Goal: Navigation & Orientation: Find specific page/section

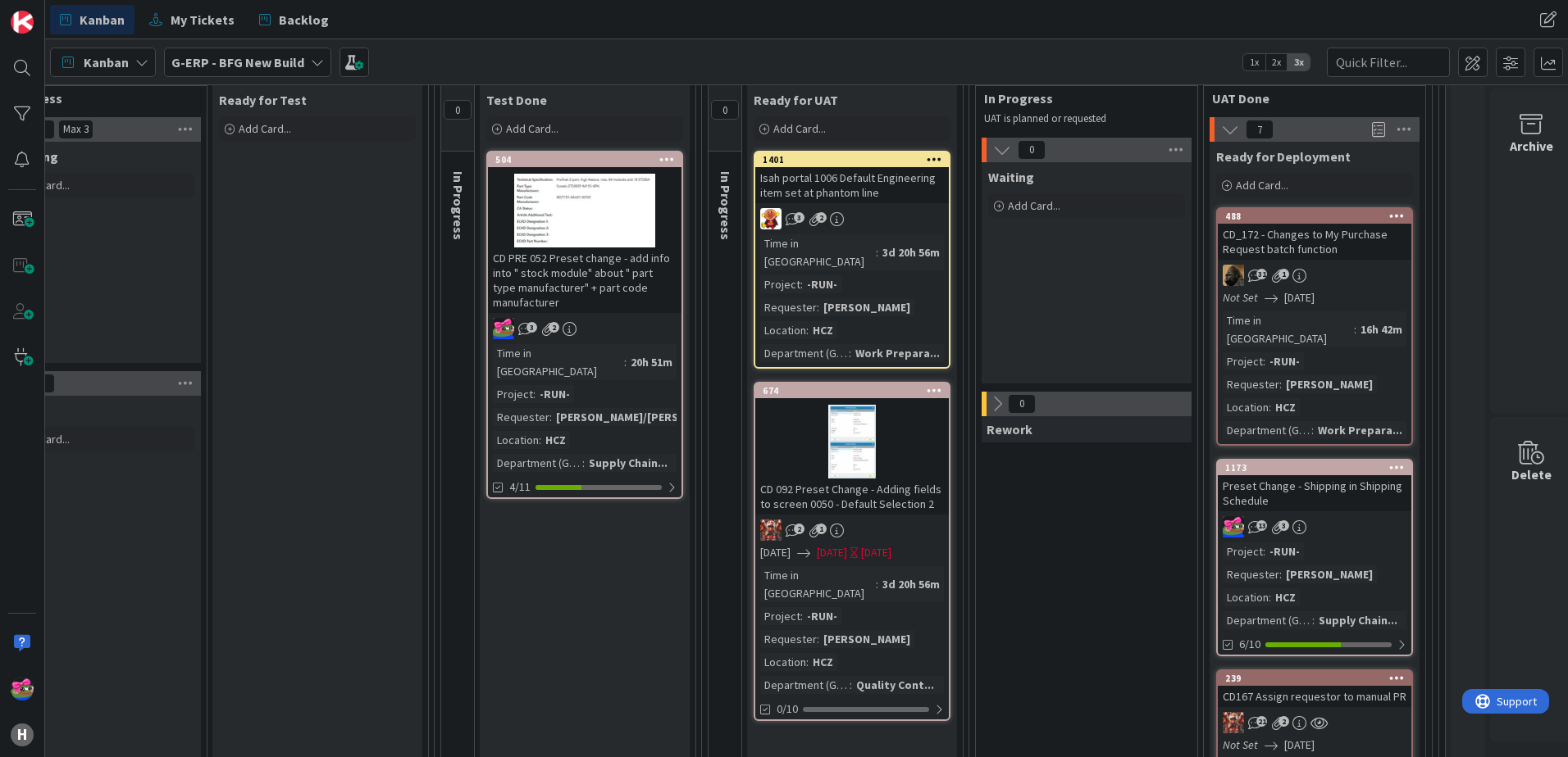
scroll to position [164, 1076]
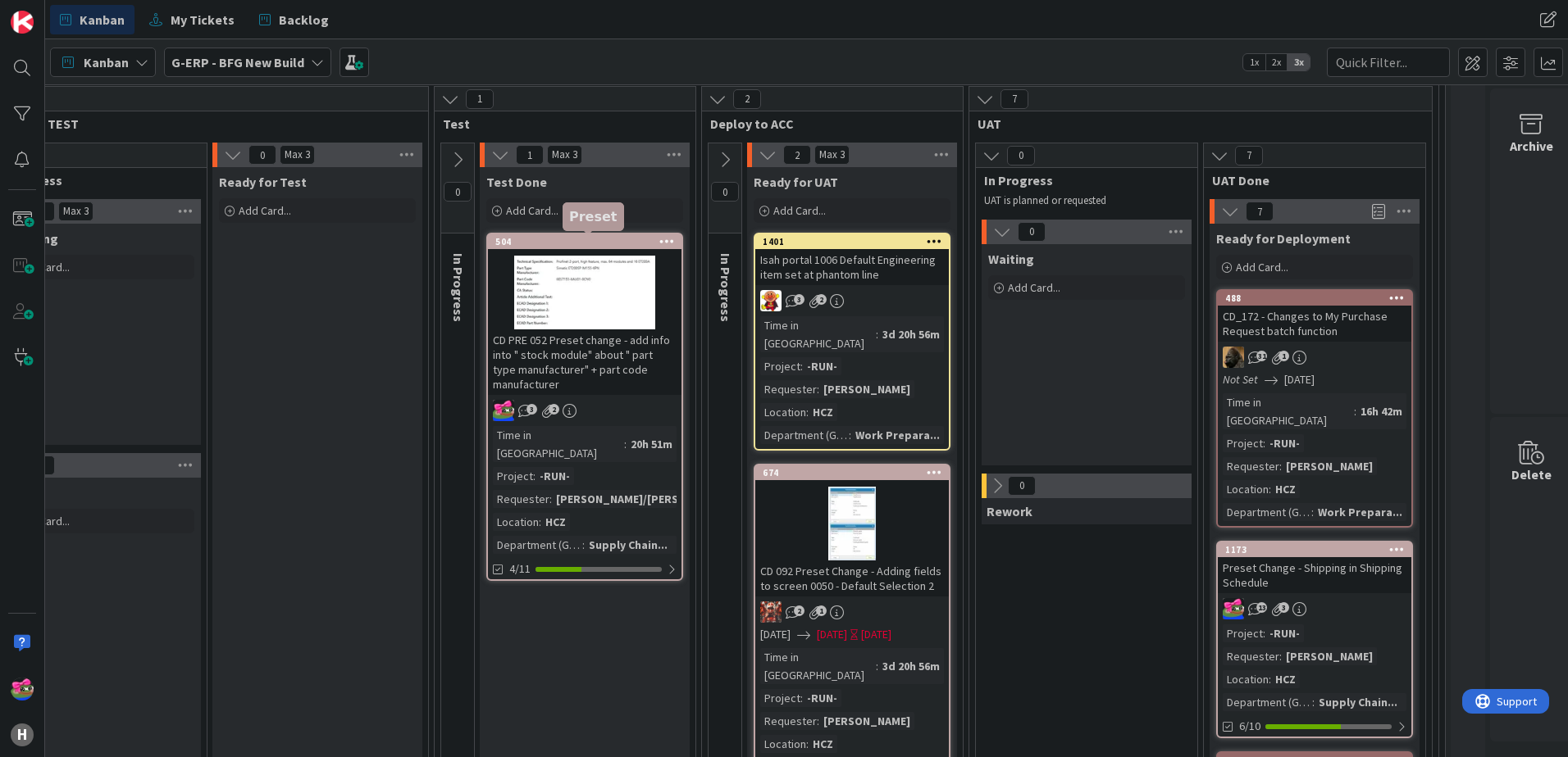
click at [583, 241] on div "504" at bounding box center [588, 242] width 186 height 12
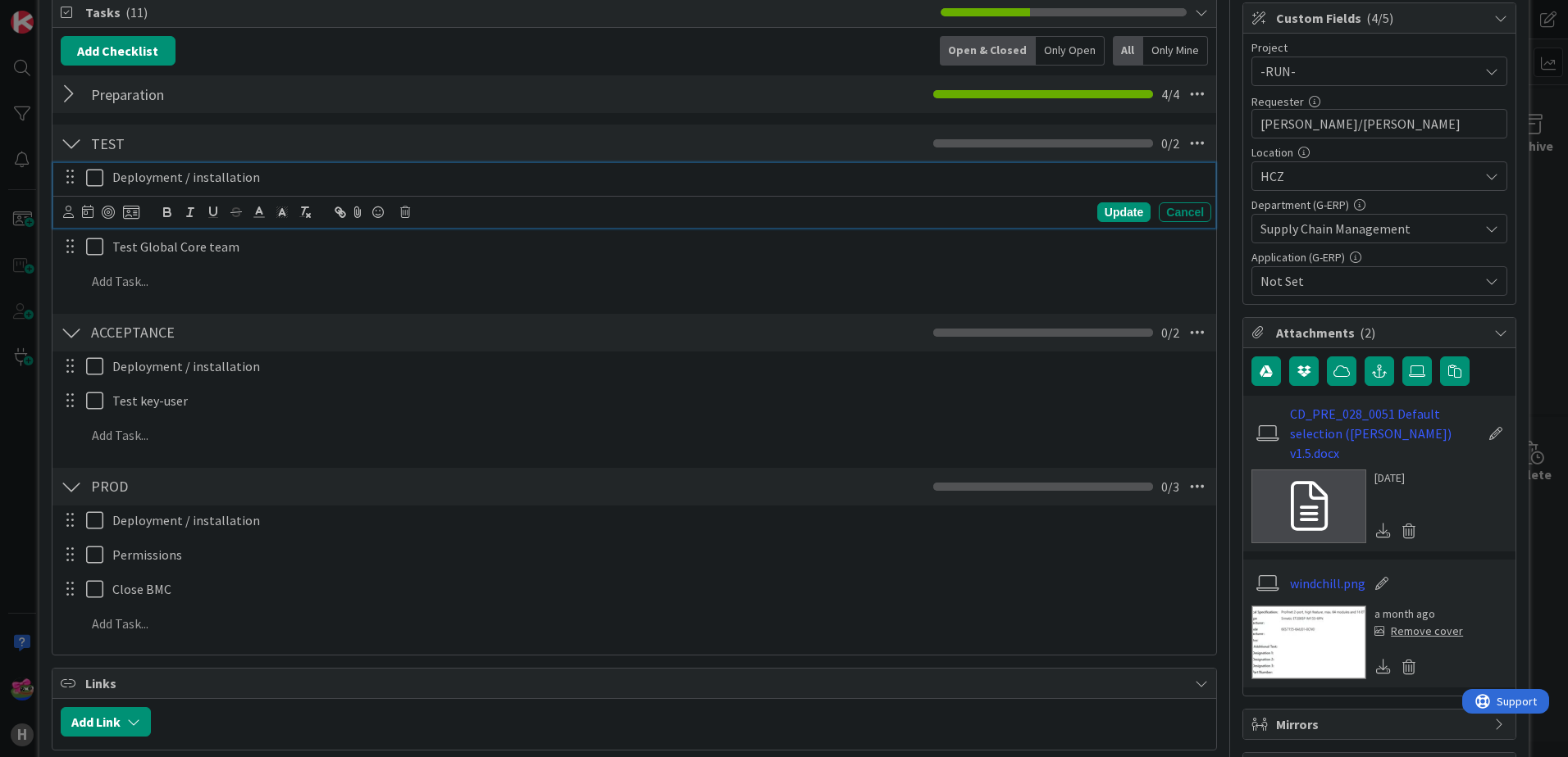
click at [93, 179] on icon at bounding box center [98, 177] width 24 height 19
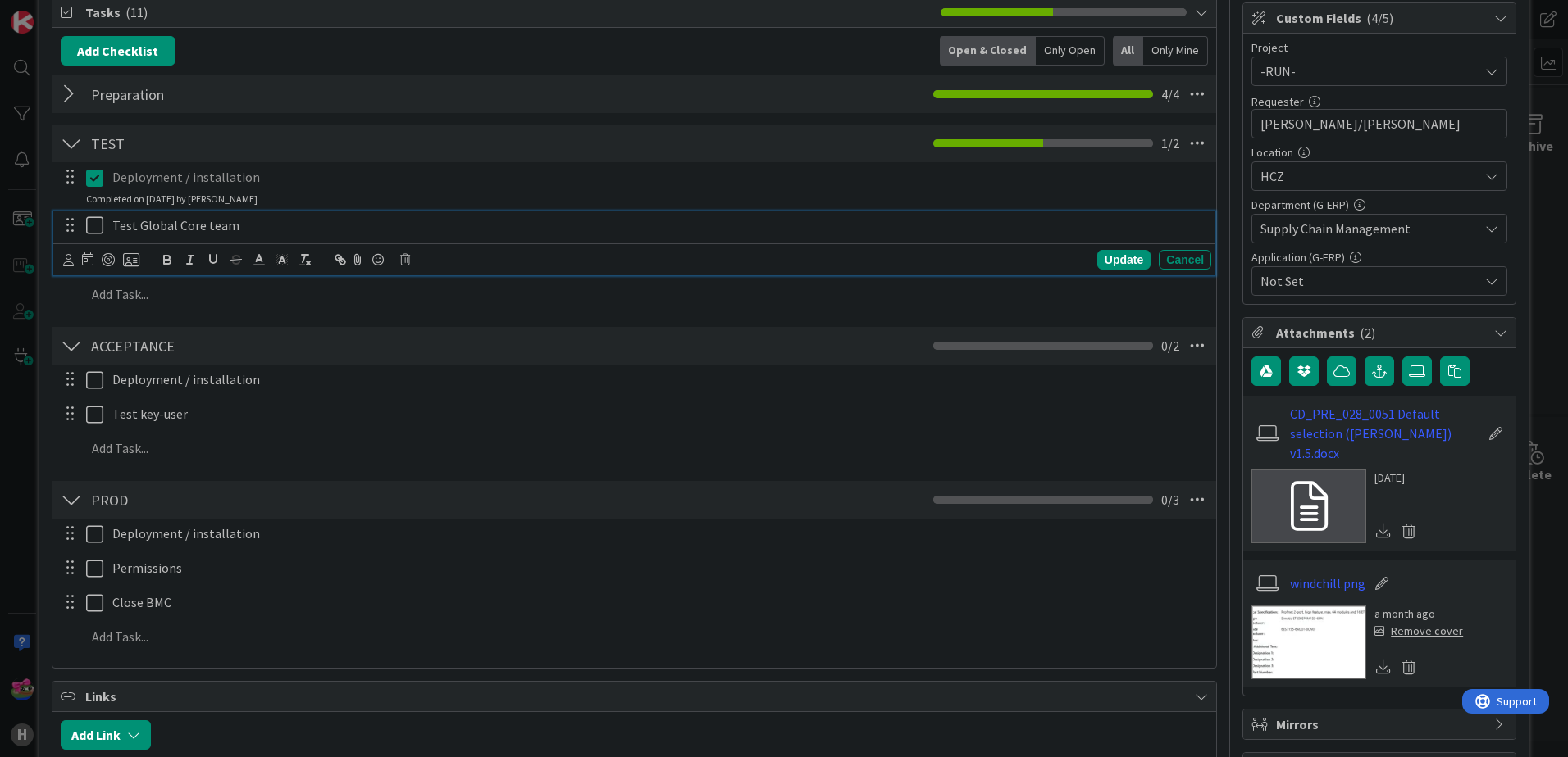
click at [93, 216] on icon at bounding box center [98, 225] width 24 height 19
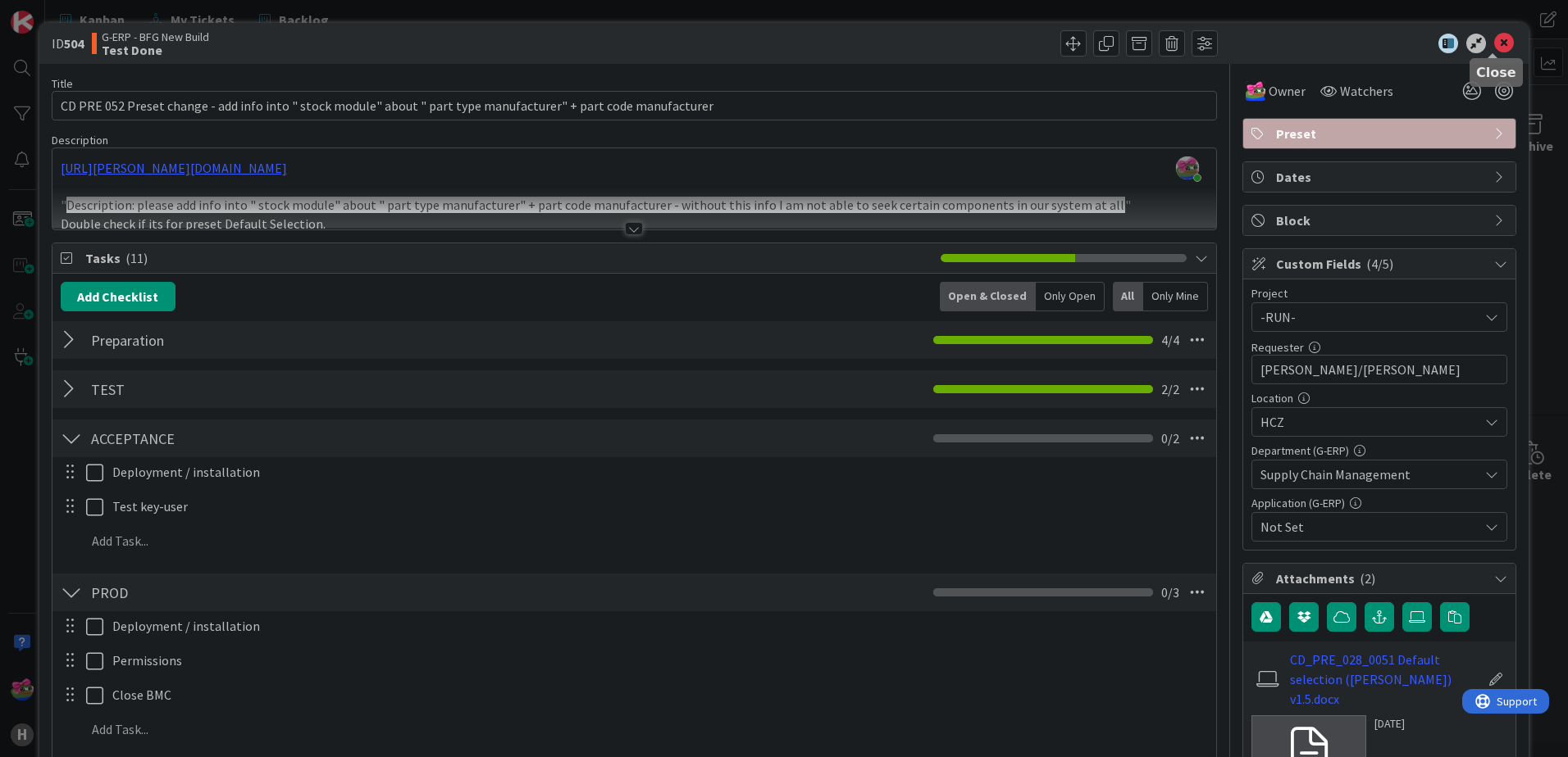
click at [1494, 47] on icon at bounding box center [1503, 43] width 19 height 19
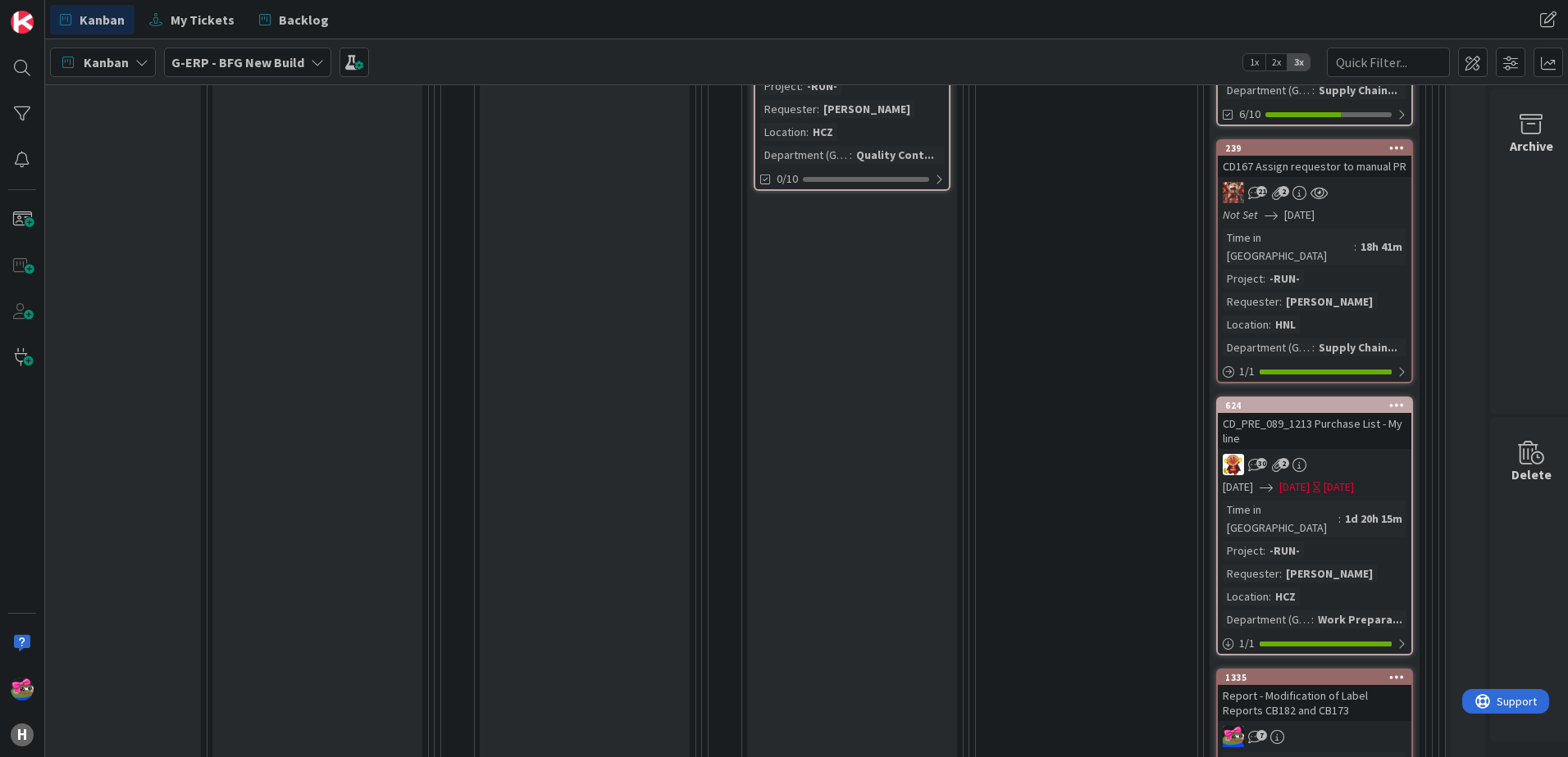
scroll to position [902, 1076]
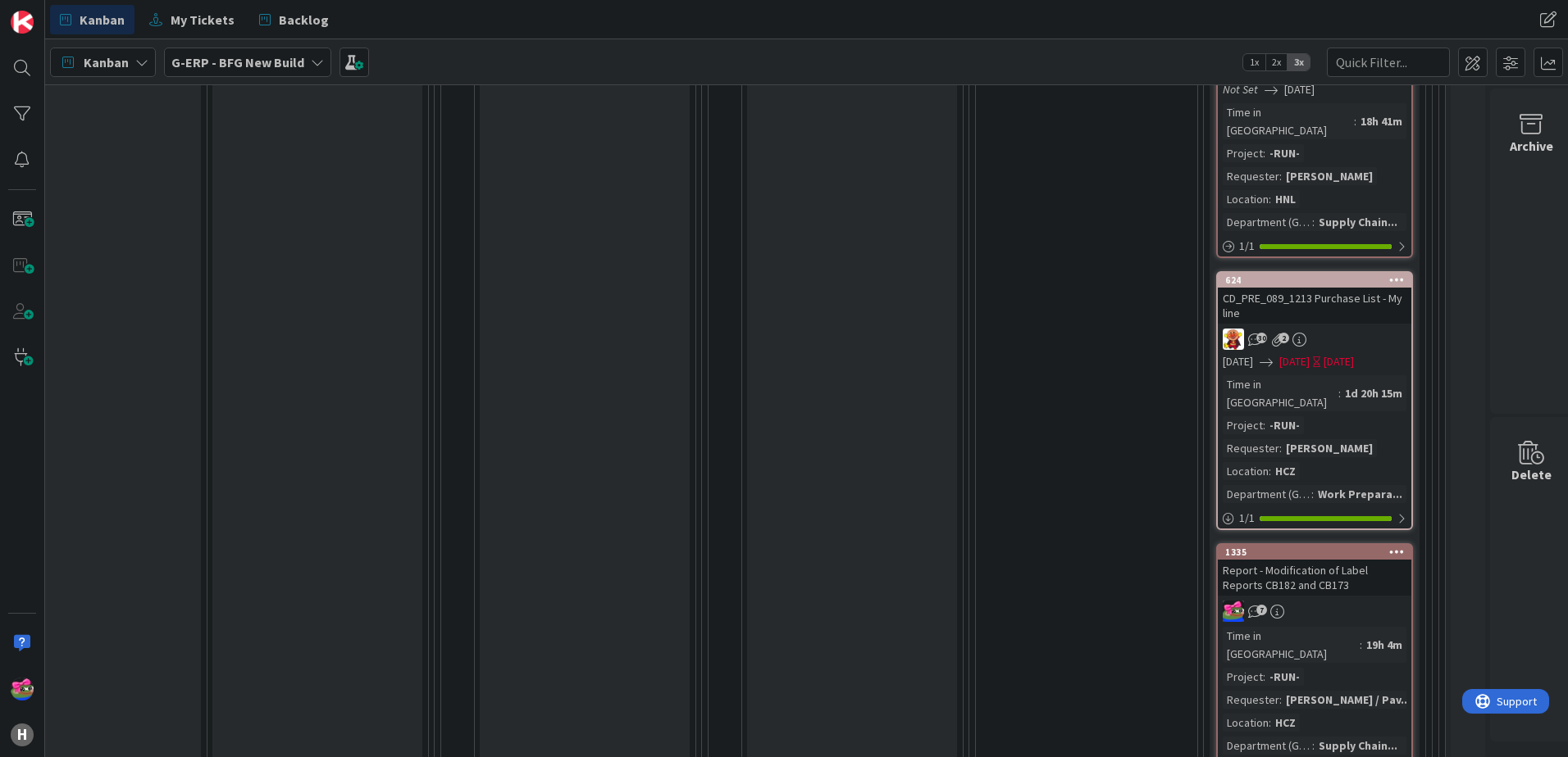
click at [1374, 559] on div "Report - Modification of Label Reports CB182 and CB173" at bounding box center [1315, 577] width 194 height 36
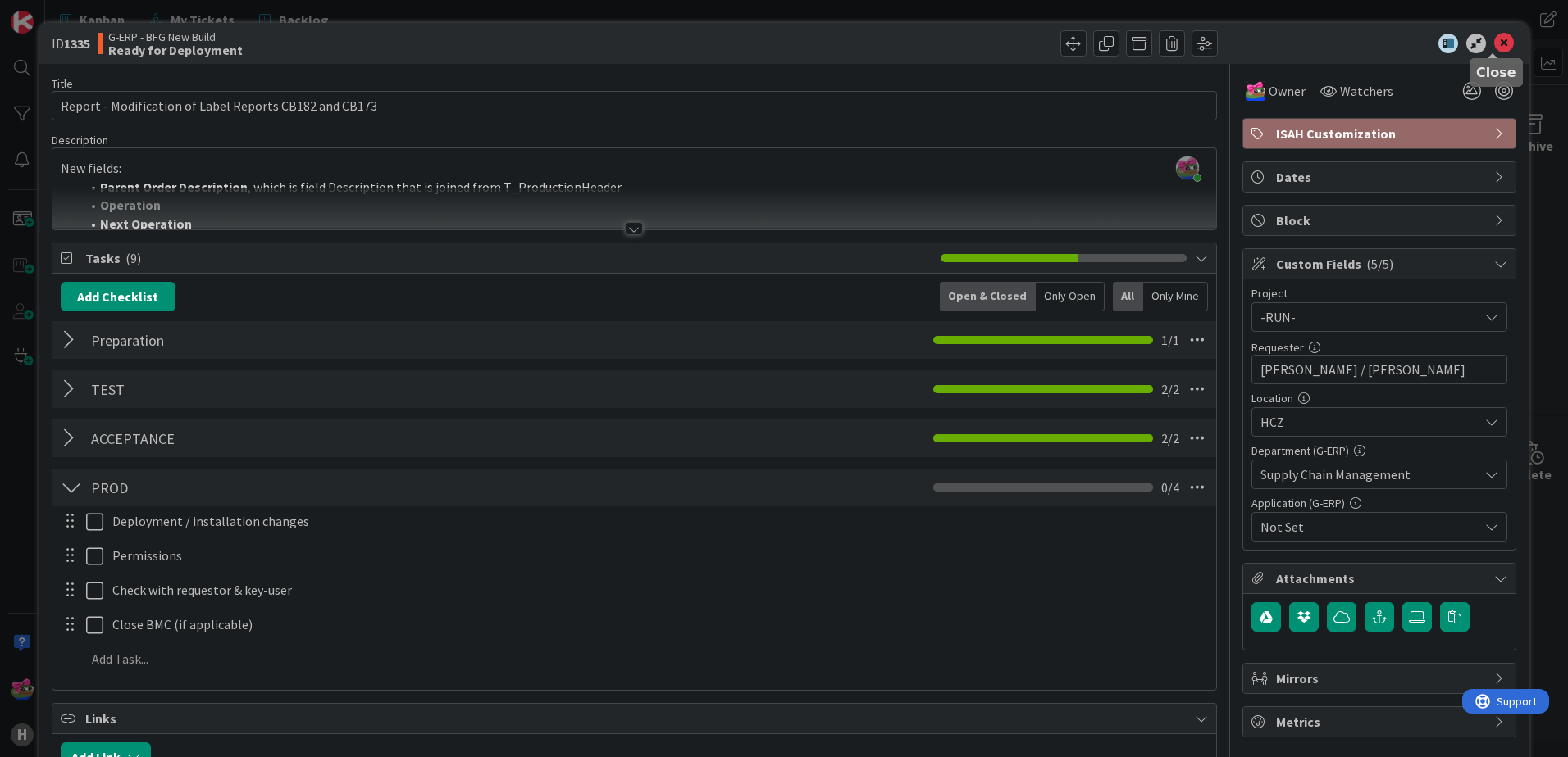
click at [1494, 42] on icon at bounding box center [1503, 43] width 19 height 19
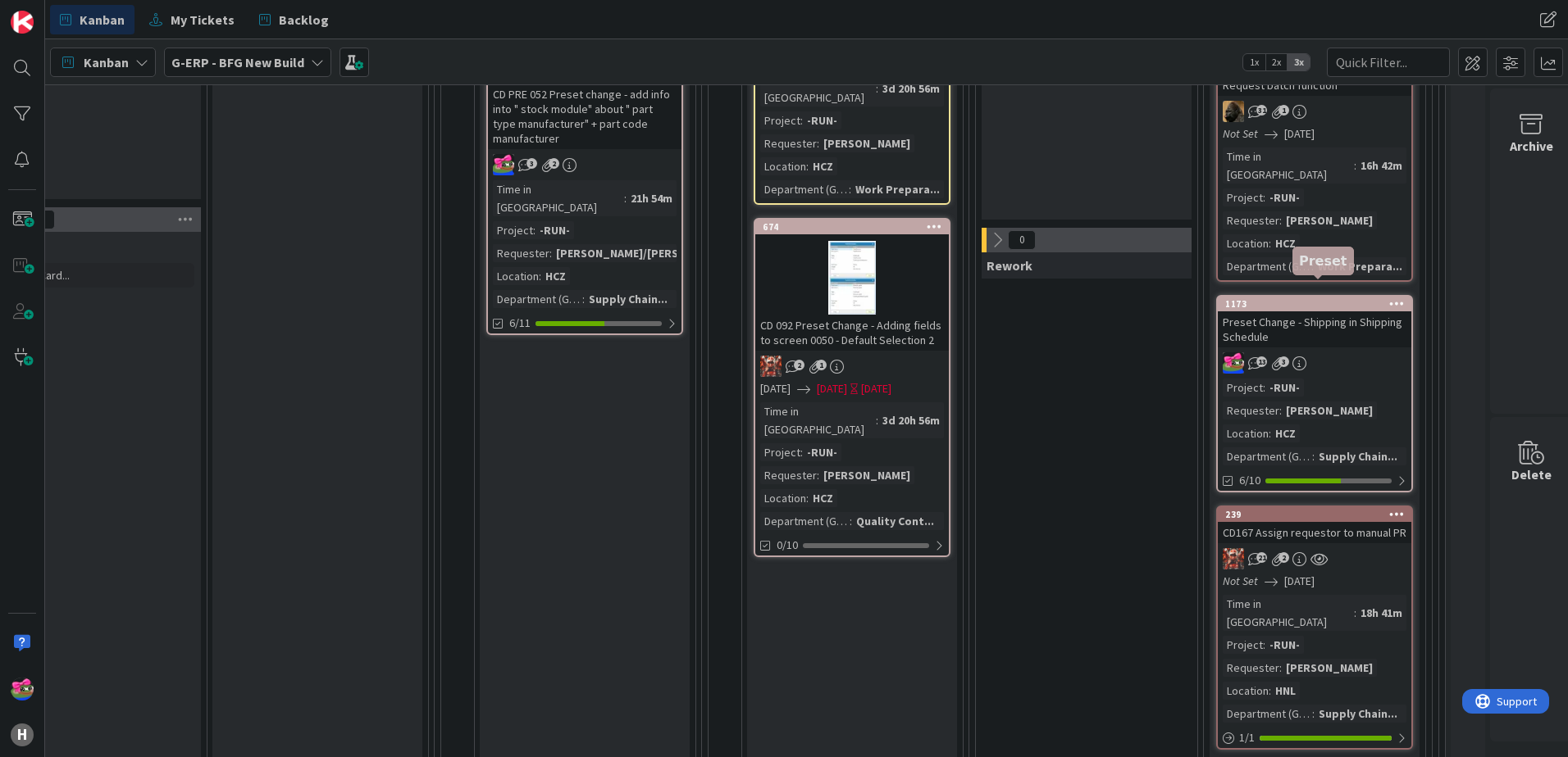
click at [1323, 299] on div "1173" at bounding box center [1318, 304] width 186 height 12
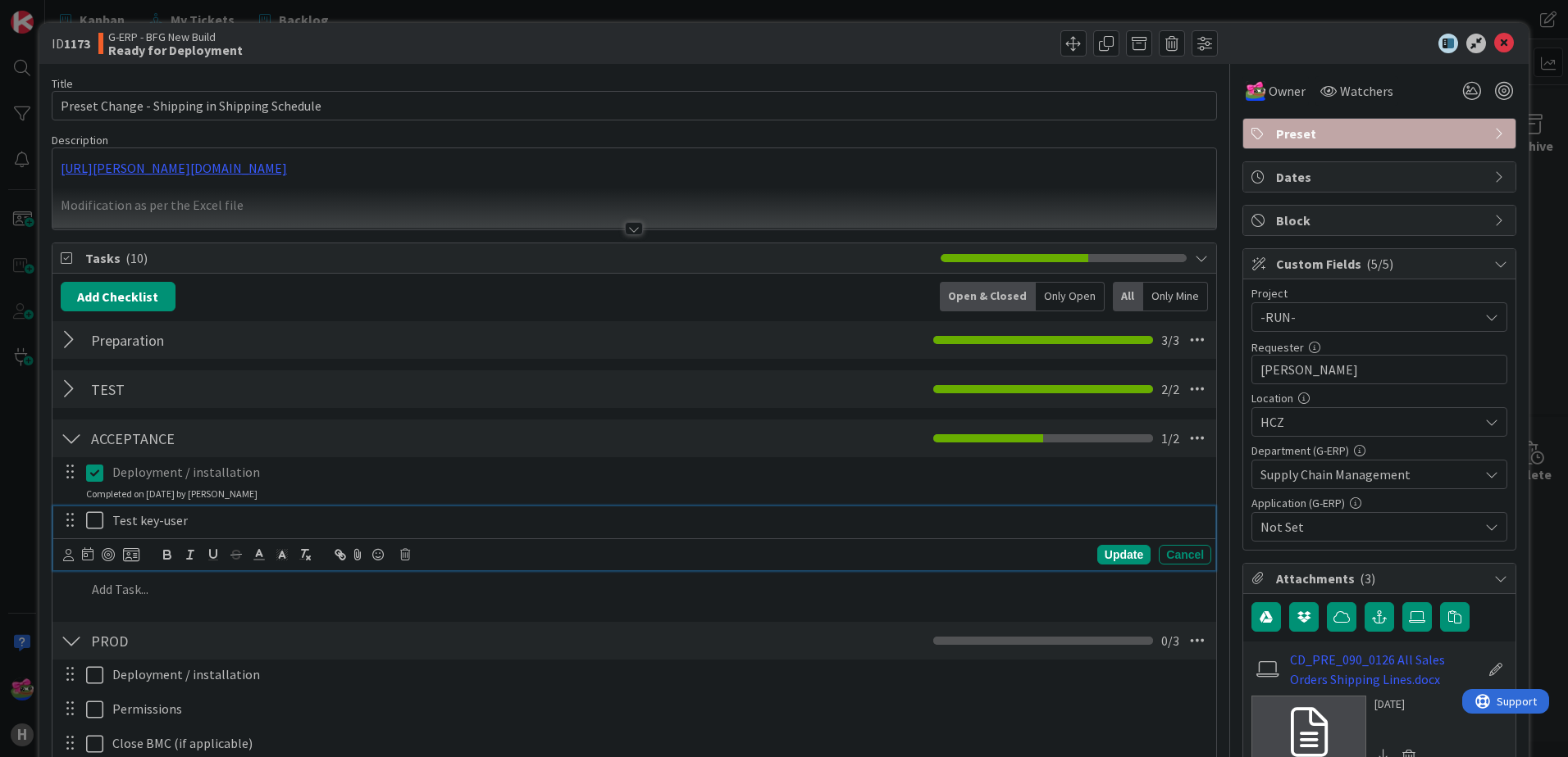
click at [93, 521] on icon at bounding box center [98, 520] width 24 height 19
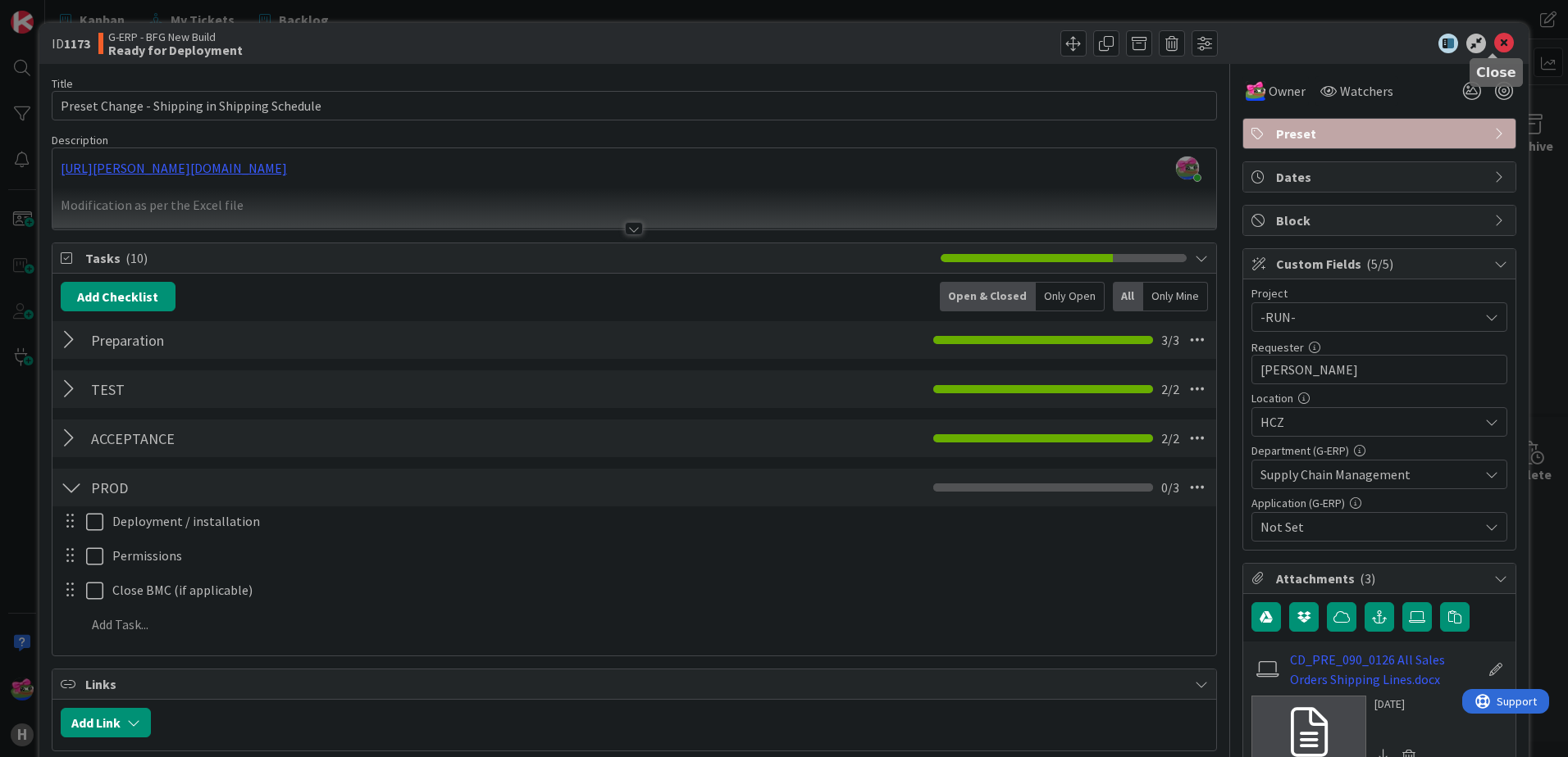
click at [1494, 40] on icon at bounding box center [1503, 43] width 19 height 19
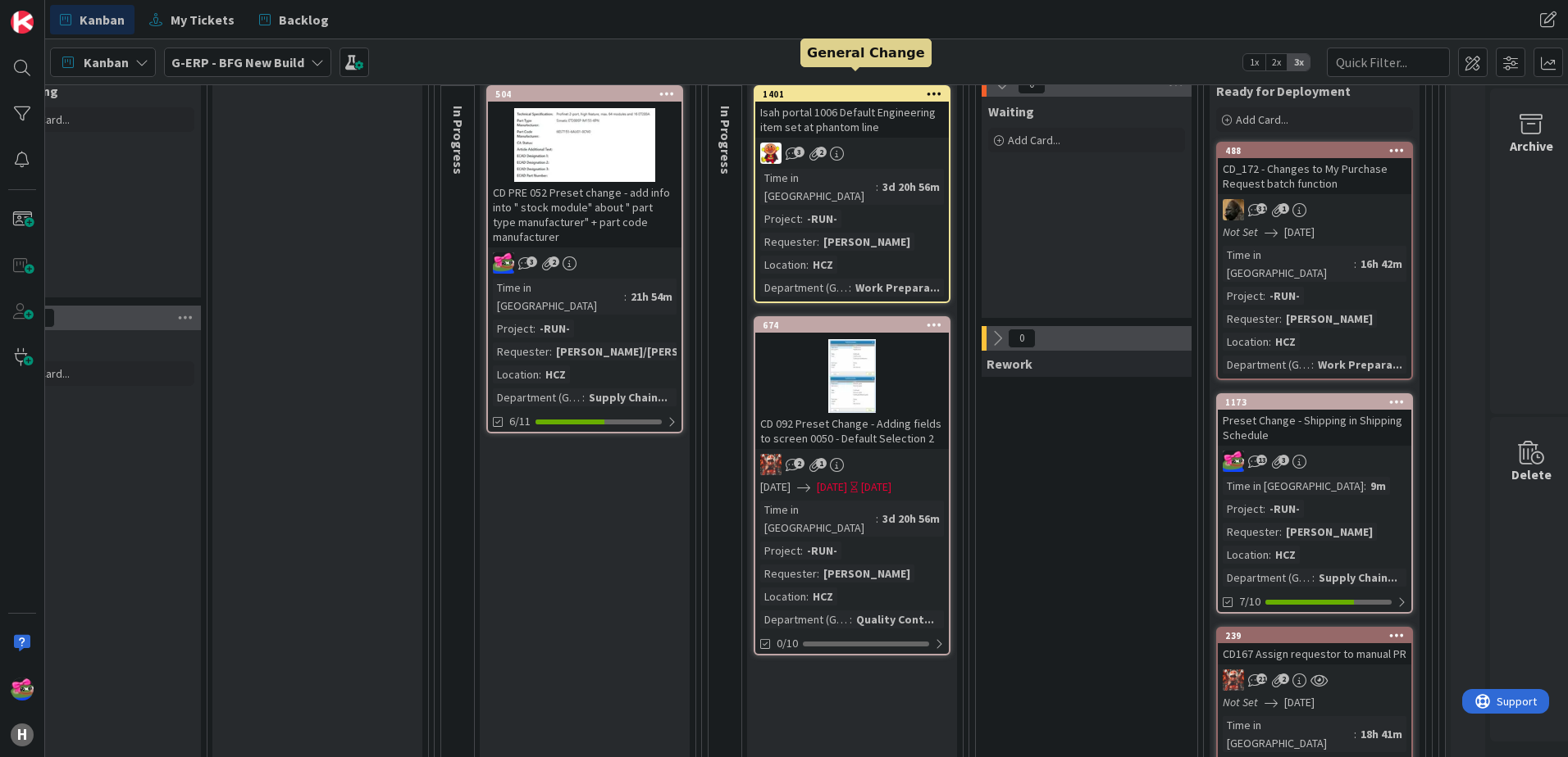
scroll to position [328, 1076]
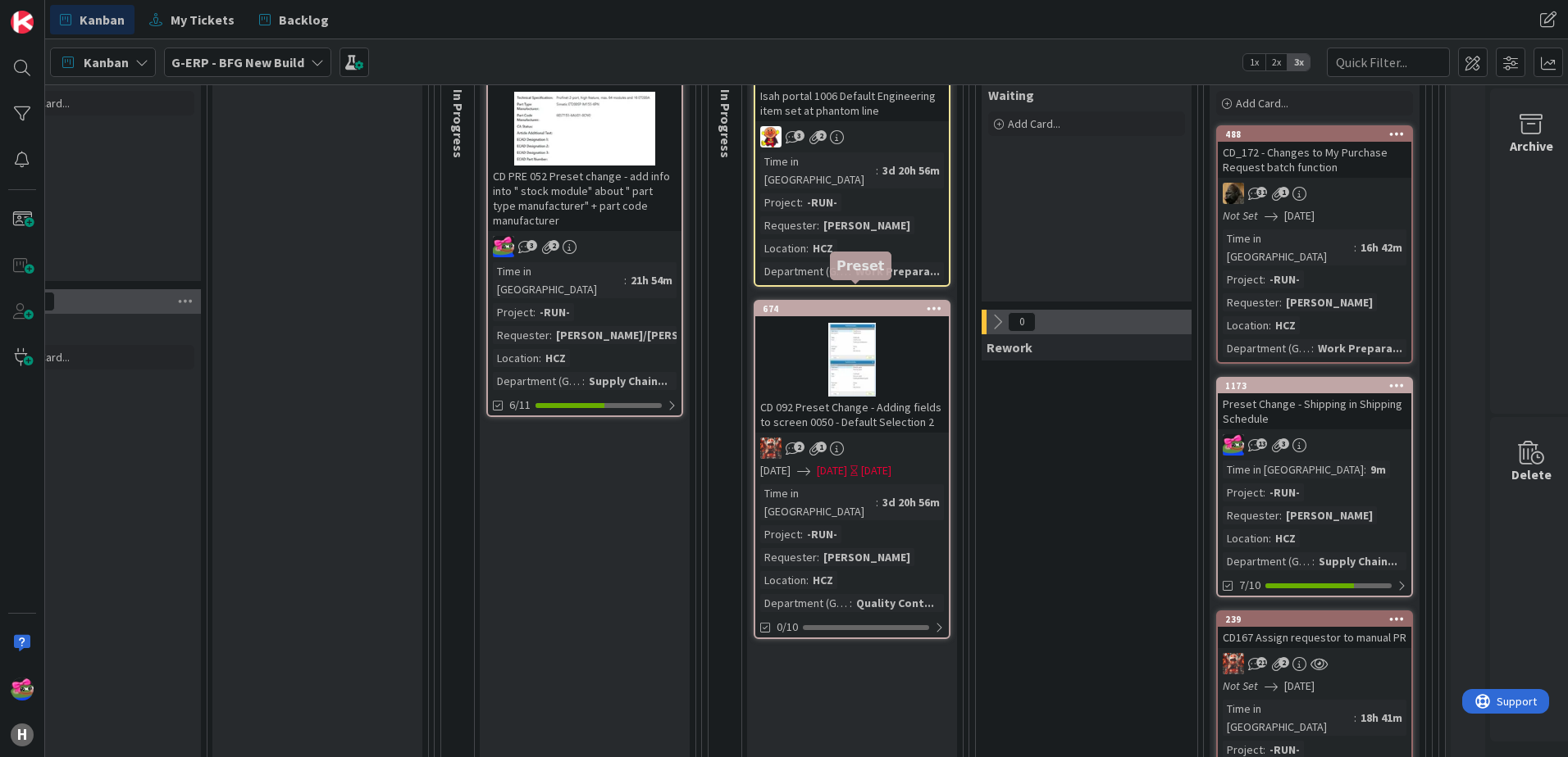
click at [811, 304] on div "674" at bounding box center [855, 310] width 186 height 12
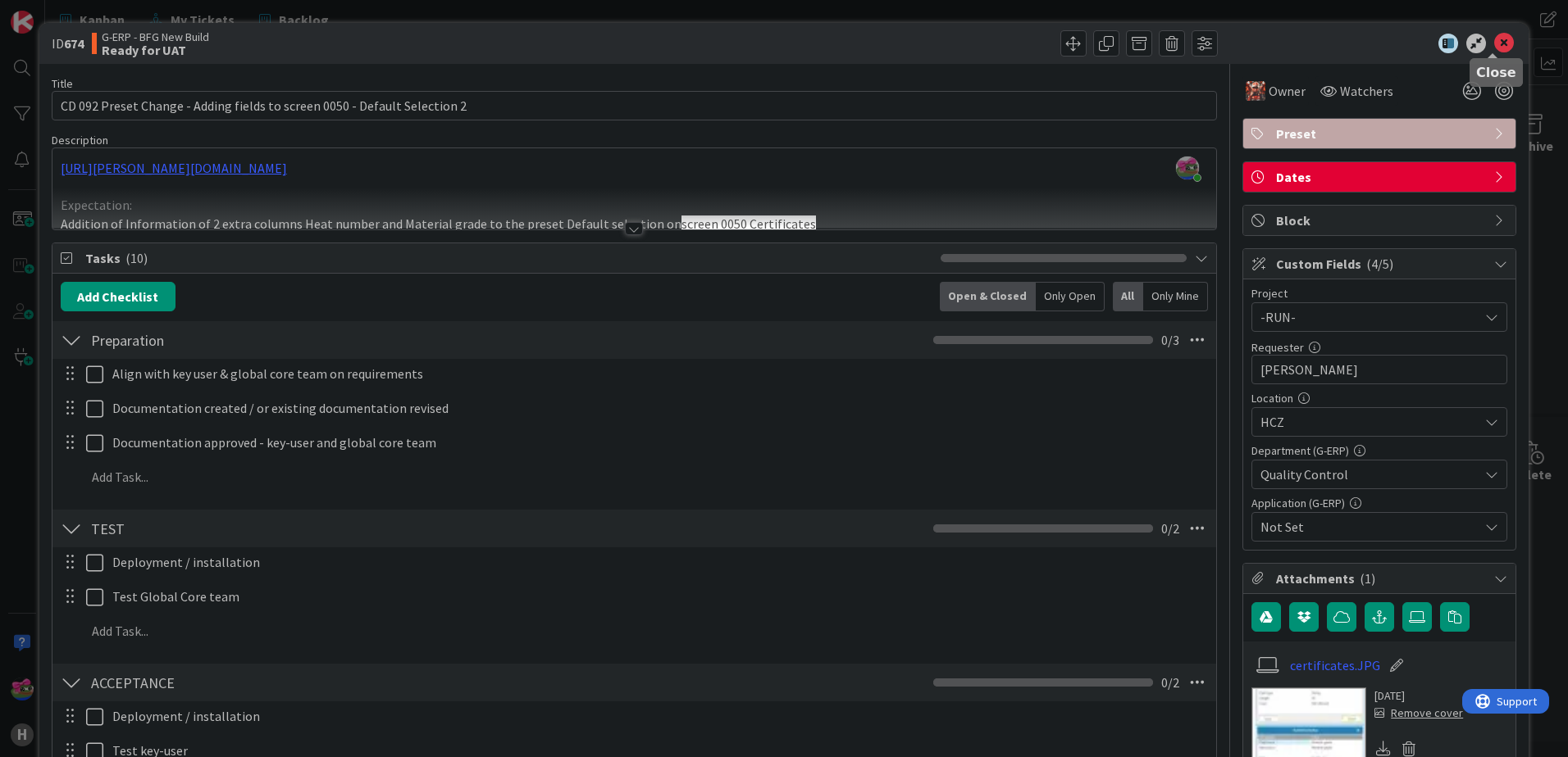
click at [1494, 45] on icon at bounding box center [1503, 43] width 19 height 19
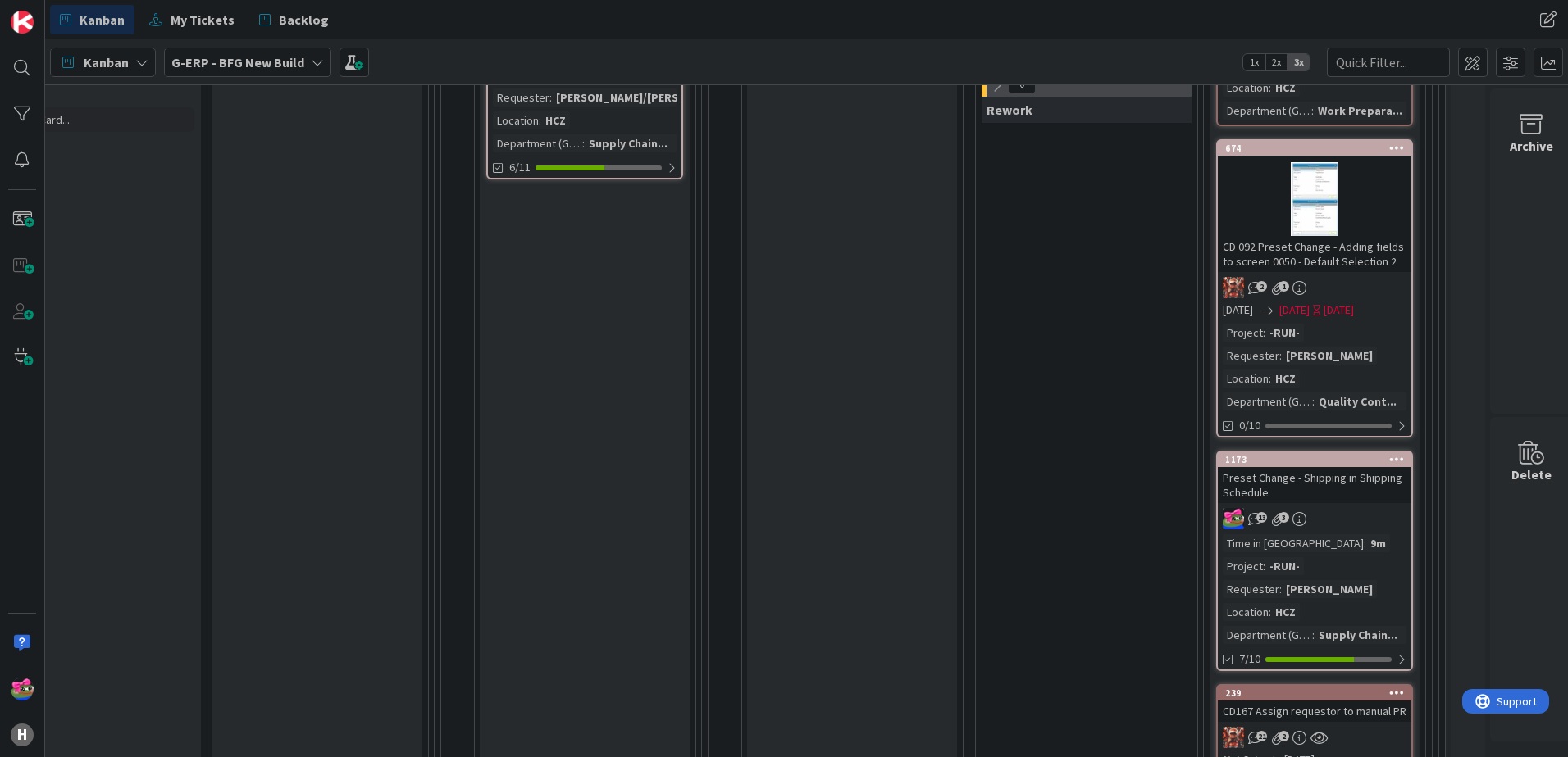
scroll to position [574, 1076]
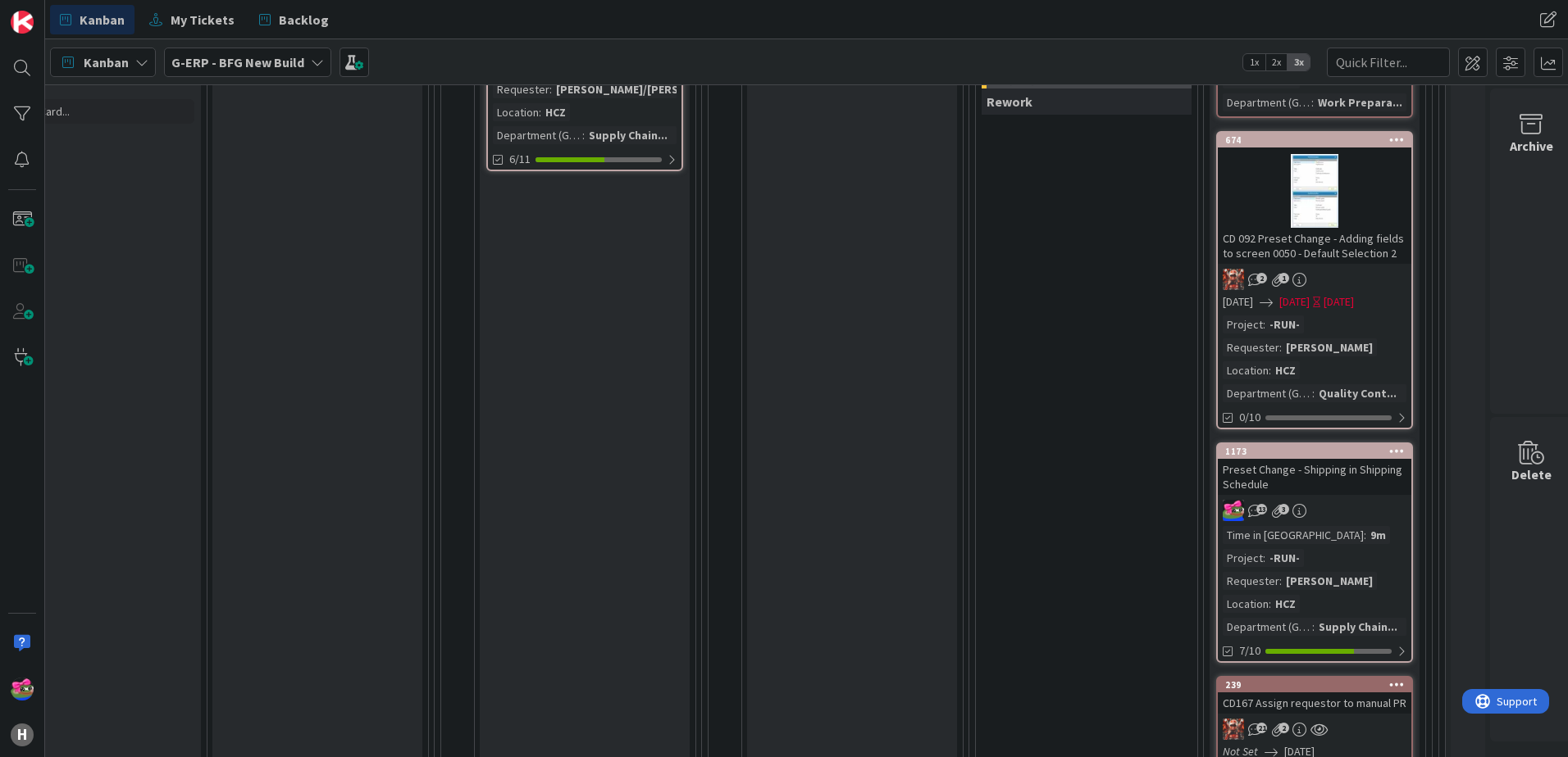
click at [1368, 471] on div "Preset Change - Shipping in Shipping Schedule" at bounding box center [1315, 477] width 194 height 36
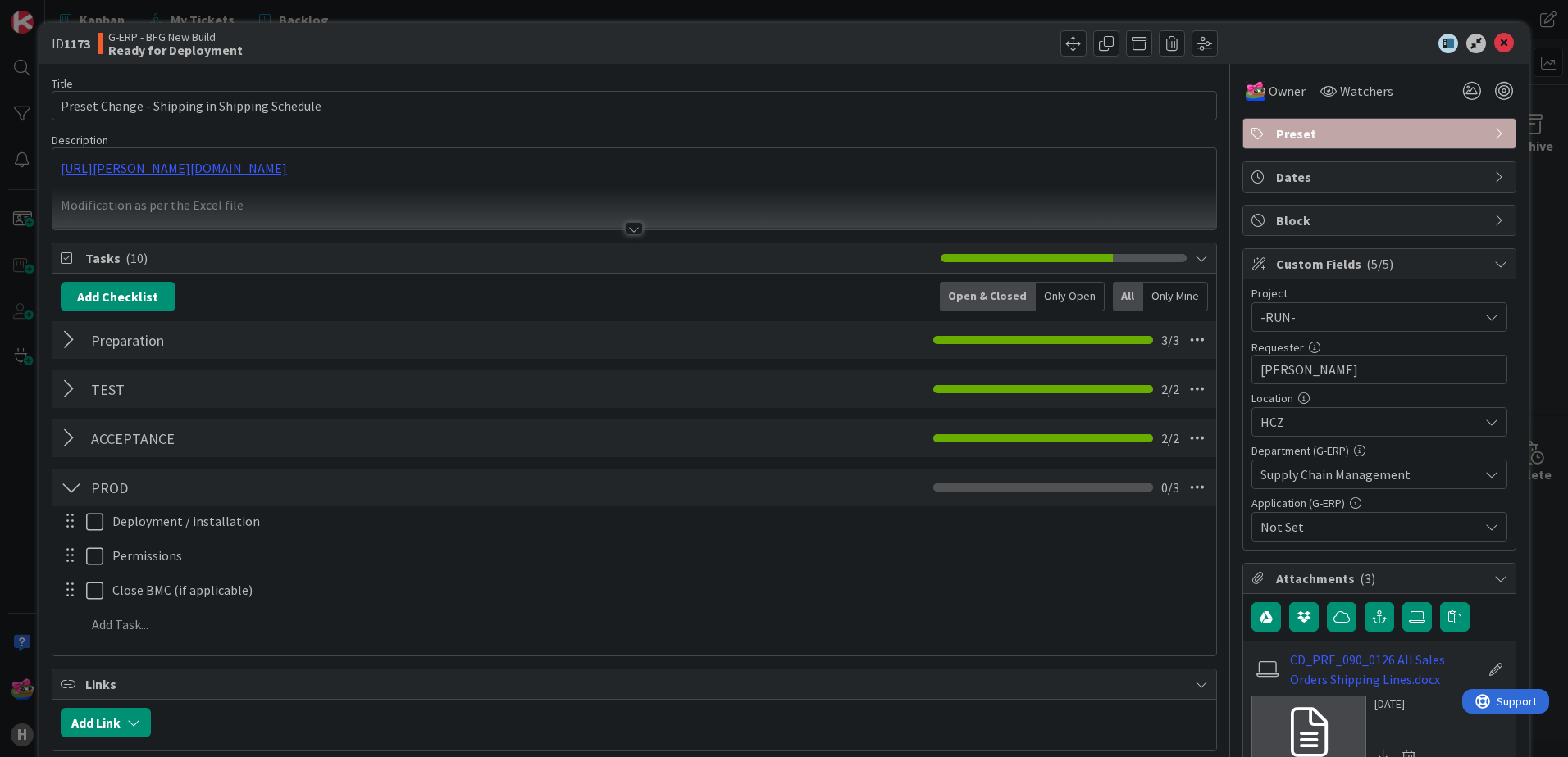
click at [611, 226] on div at bounding box center [634, 209] width 1164 height 42
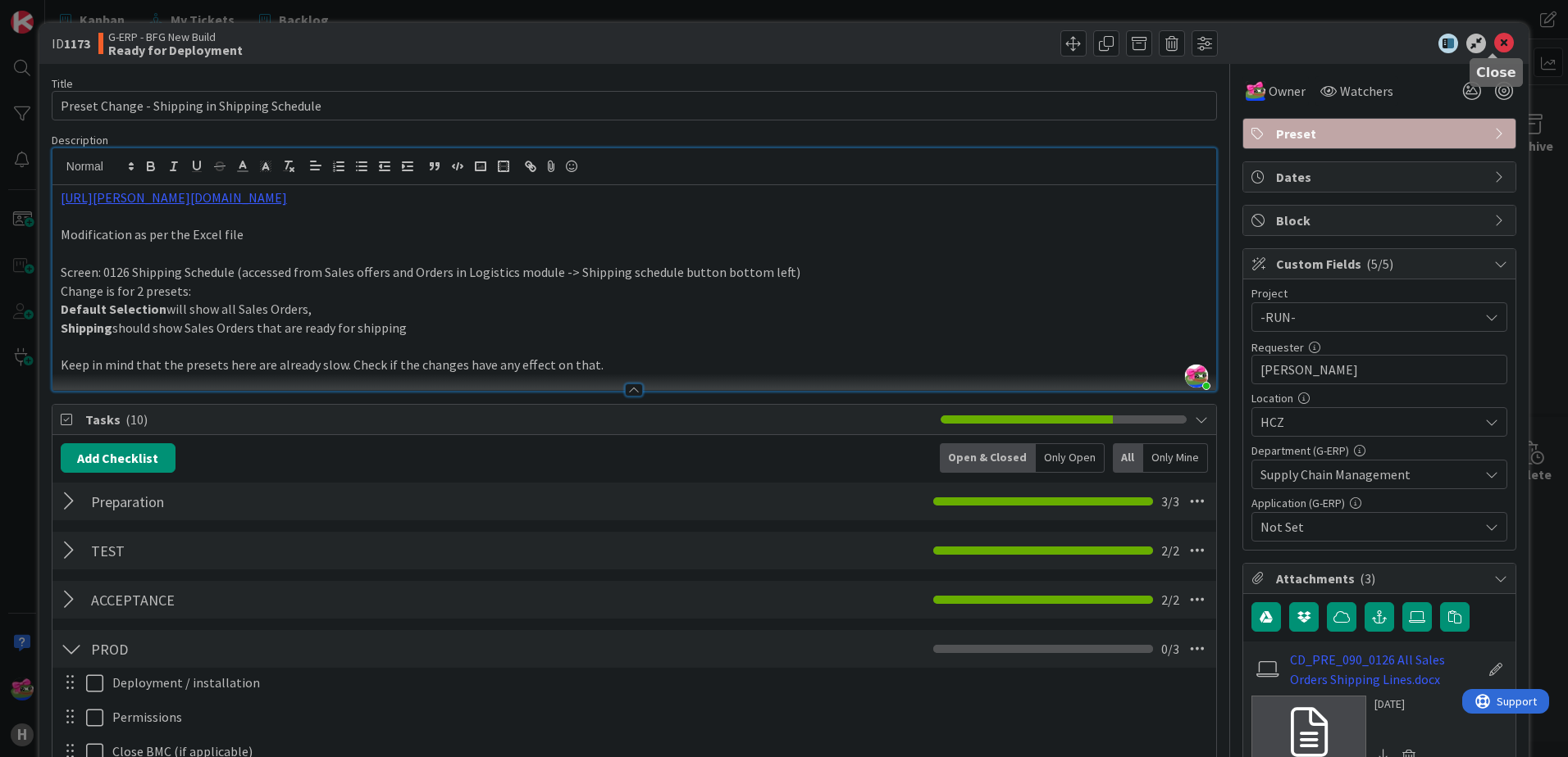
click at [1494, 43] on icon at bounding box center [1503, 43] width 19 height 19
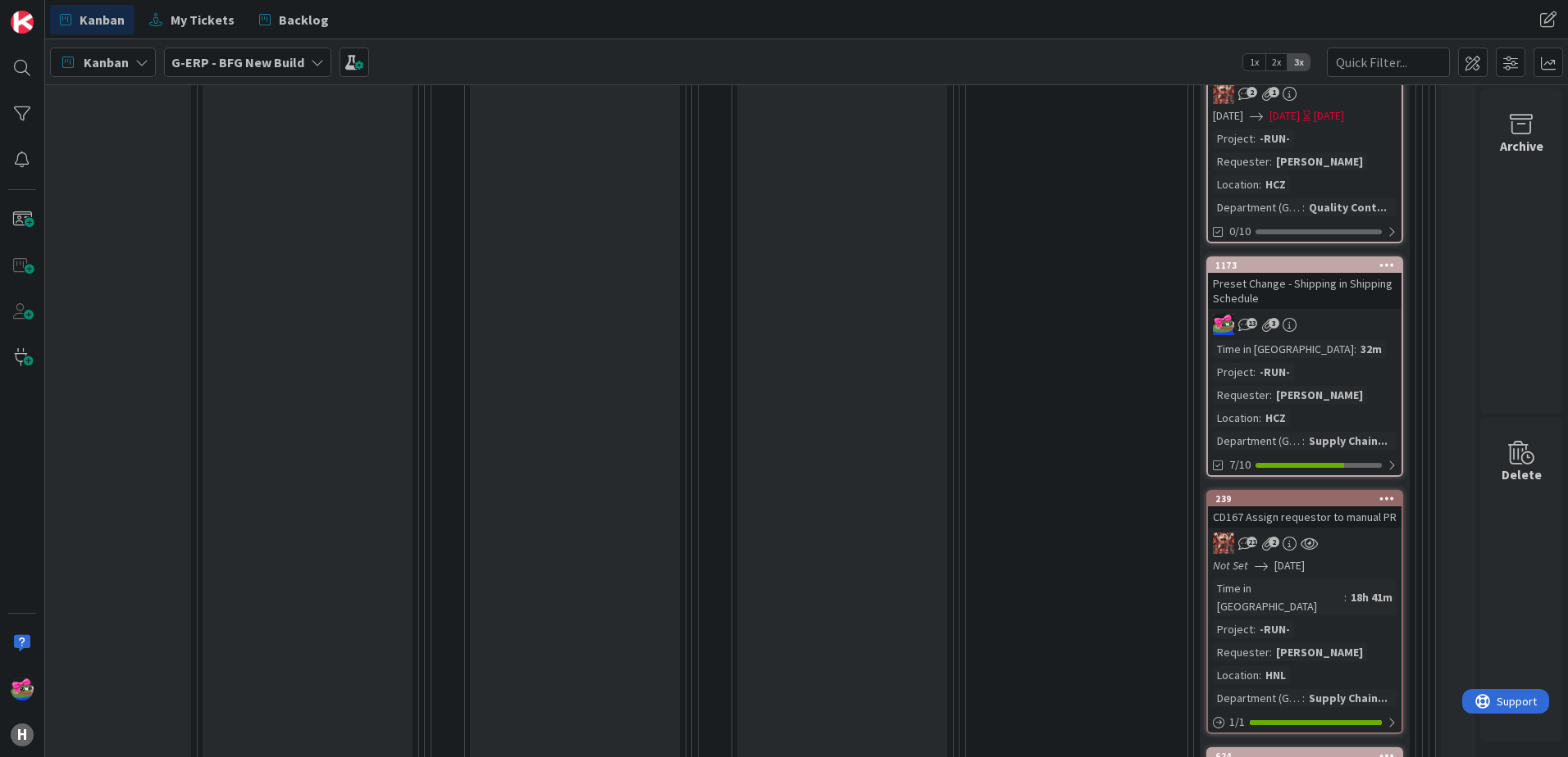
scroll to position [738, 1099]
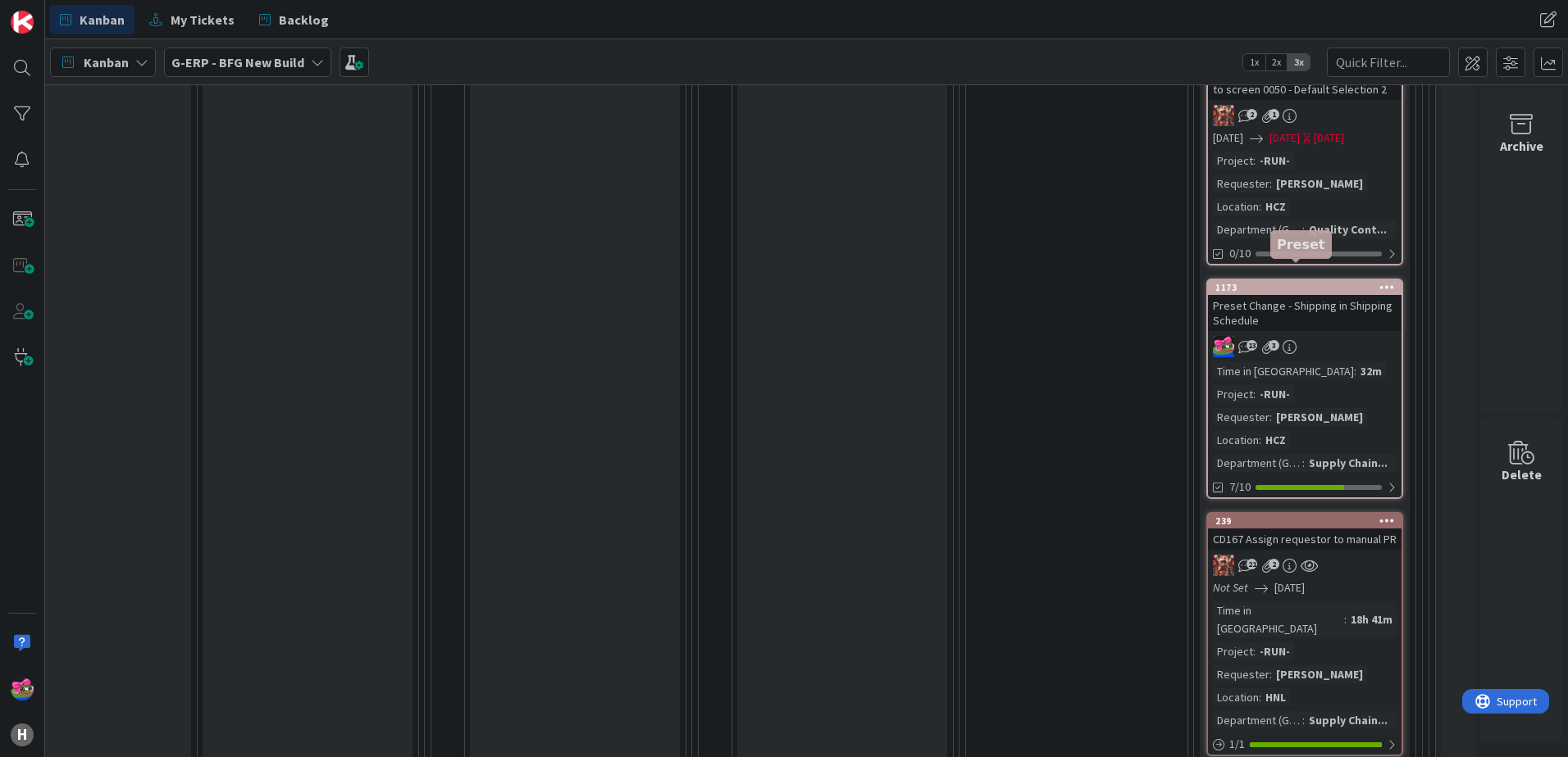
click at [1270, 282] on div "1173" at bounding box center [1308, 288] width 186 height 12
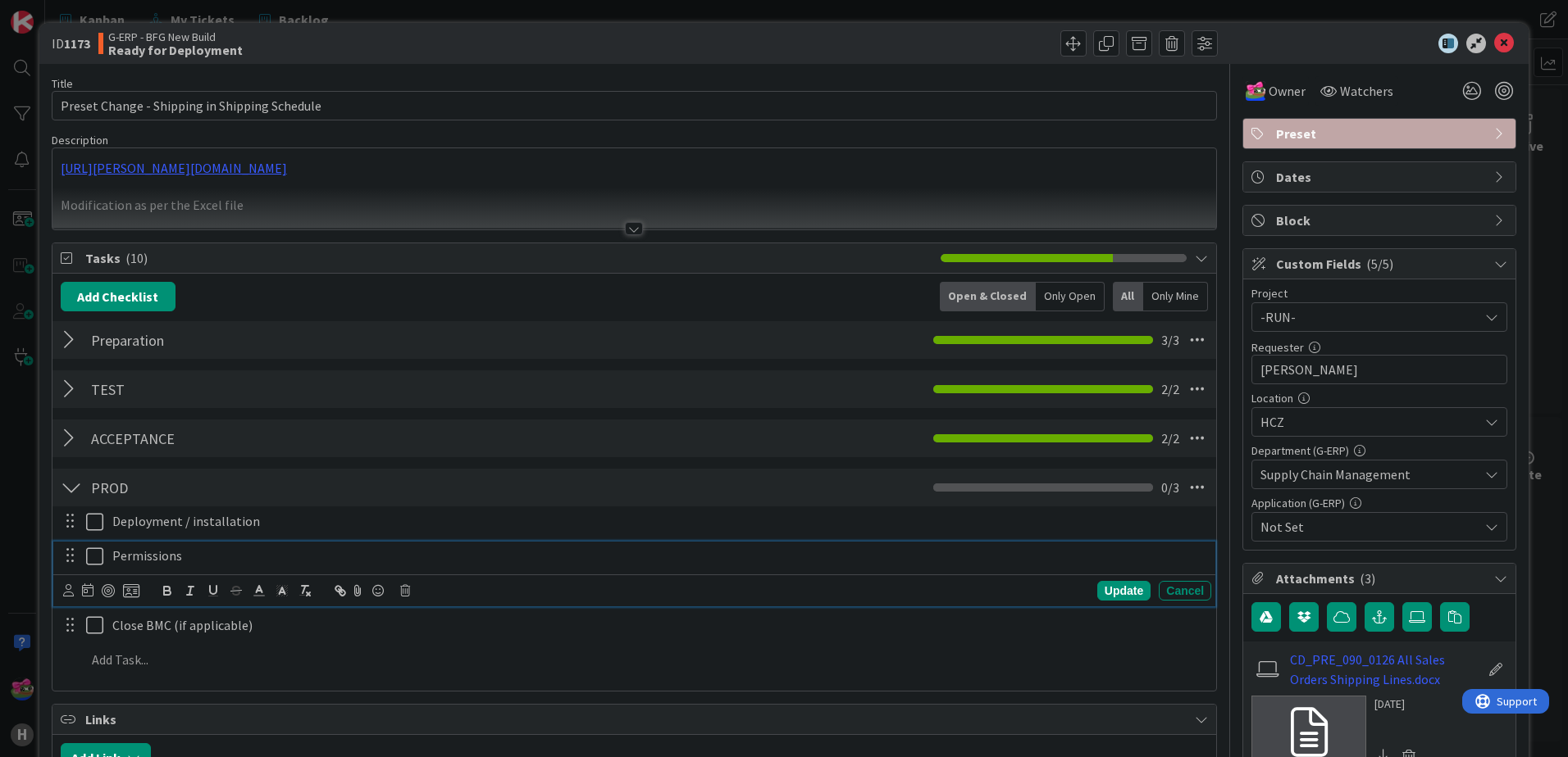
click at [242, 553] on p "Permissions" at bounding box center [658, 556] width 1092 height 19
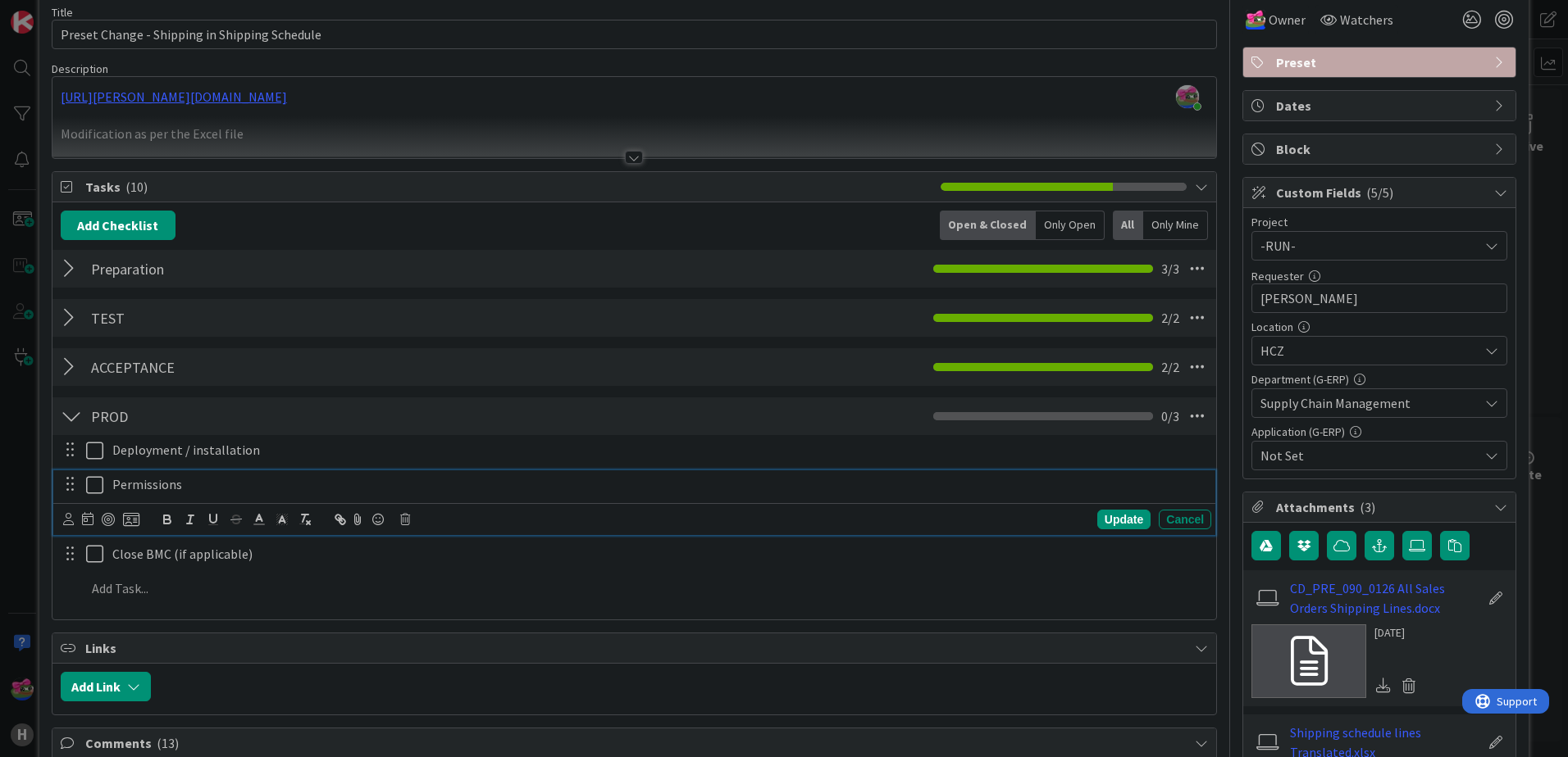
scroll to position [164, 0]
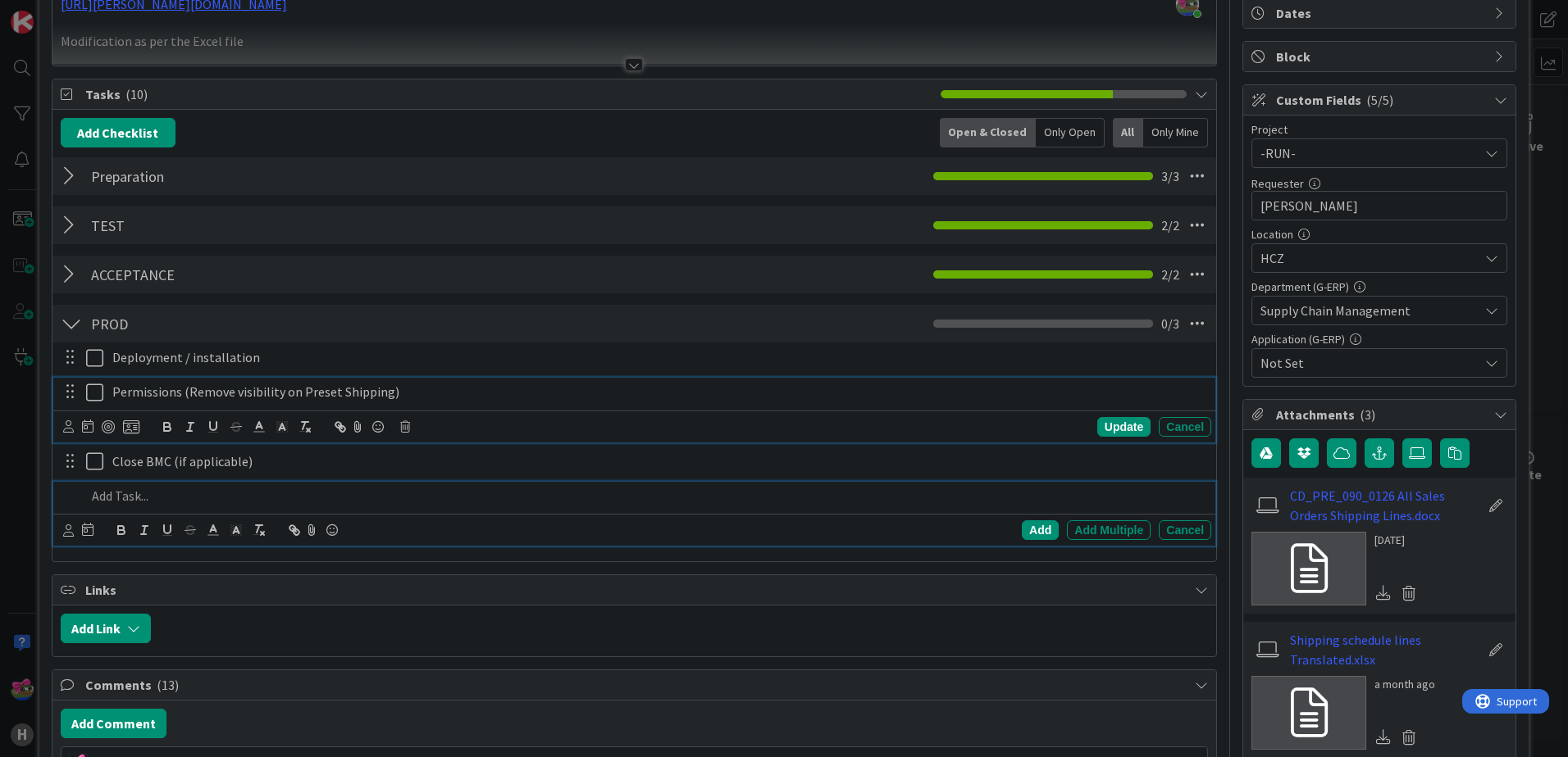
click at [492, 490] on p at bounding box center [645, 496] width 1119 height 19
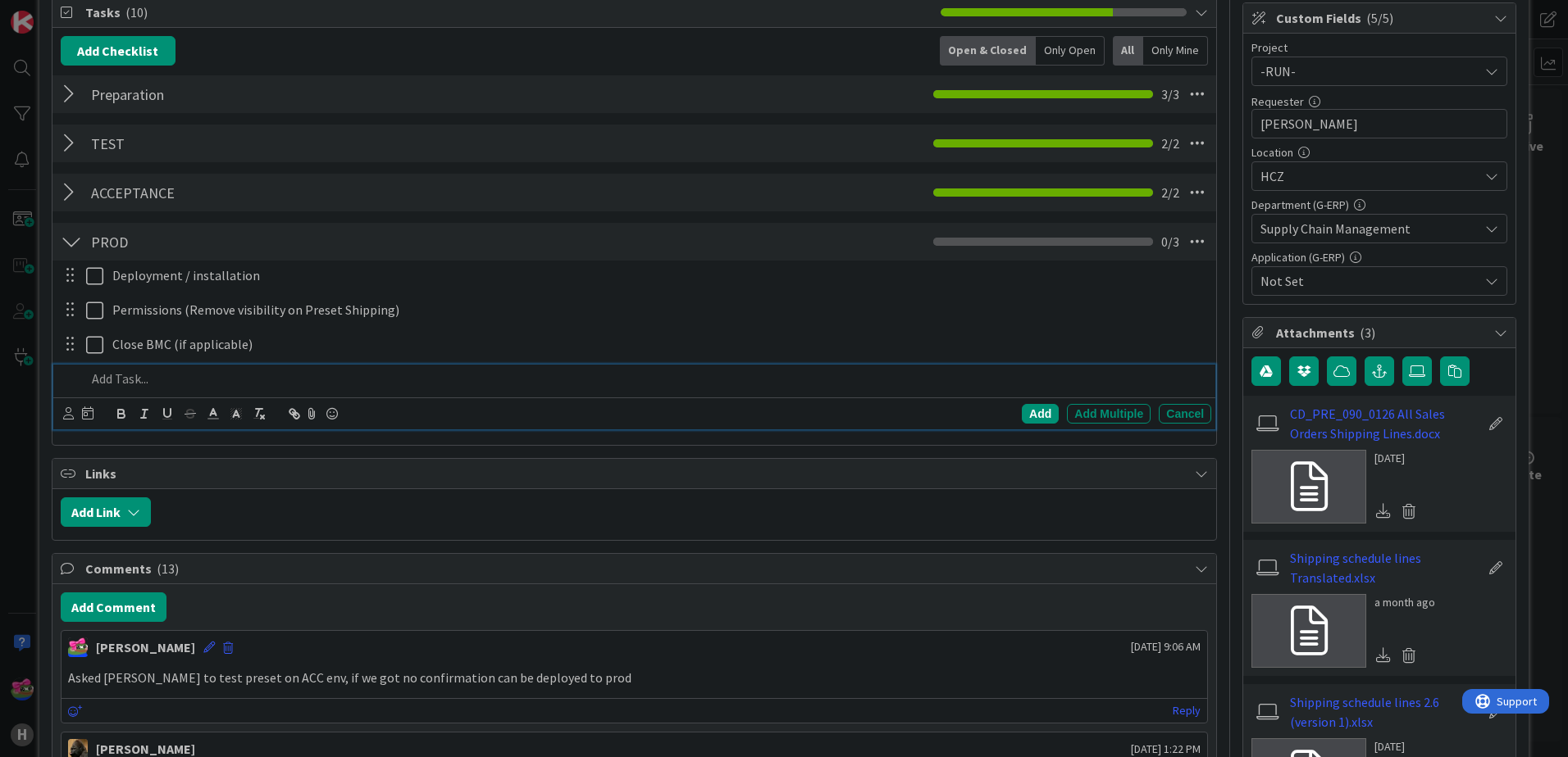
scroll to position [0, 0]
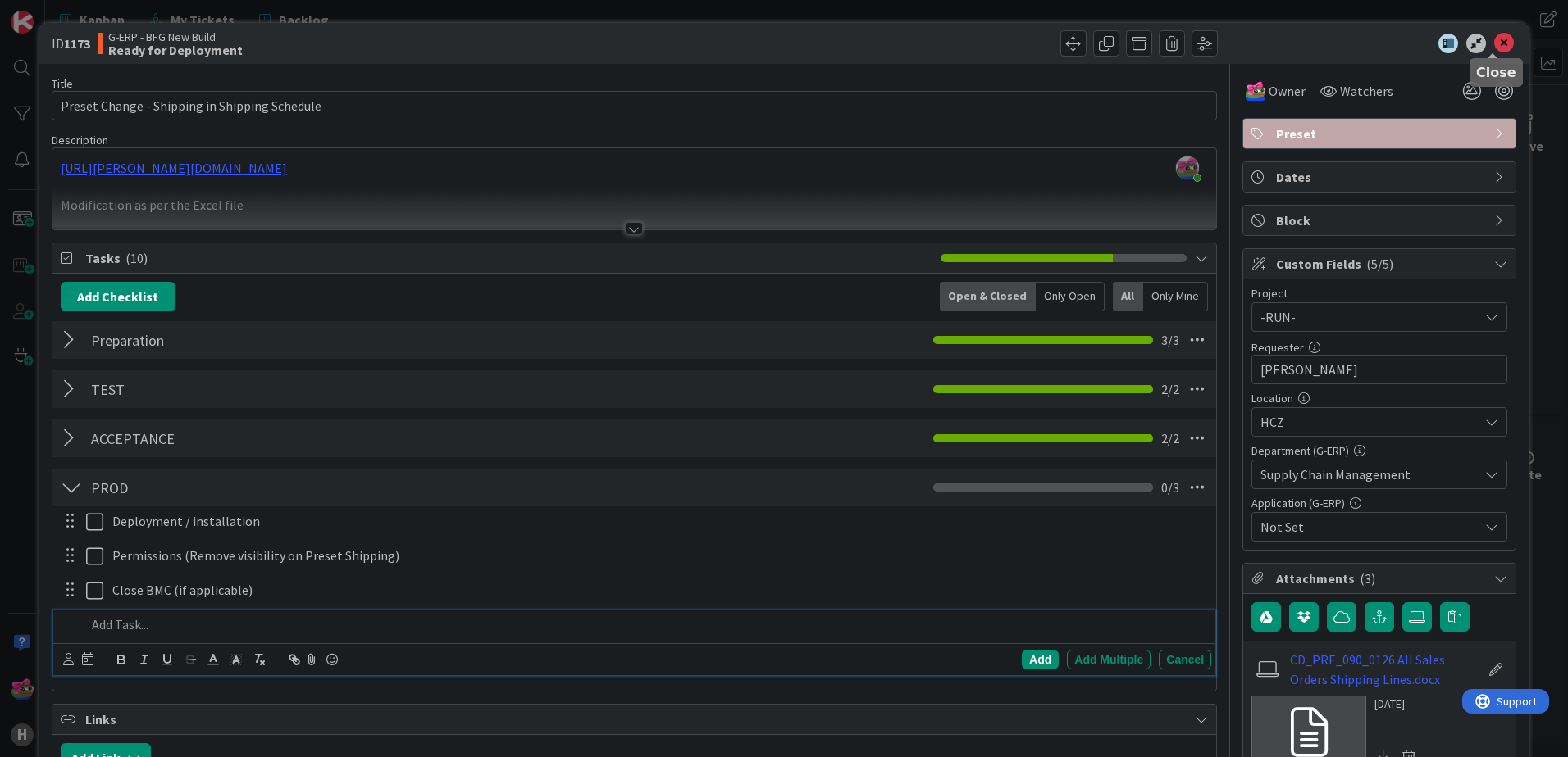
click at [1497, 50] on icon at bounding box center [1503, 43] width 19 height 19
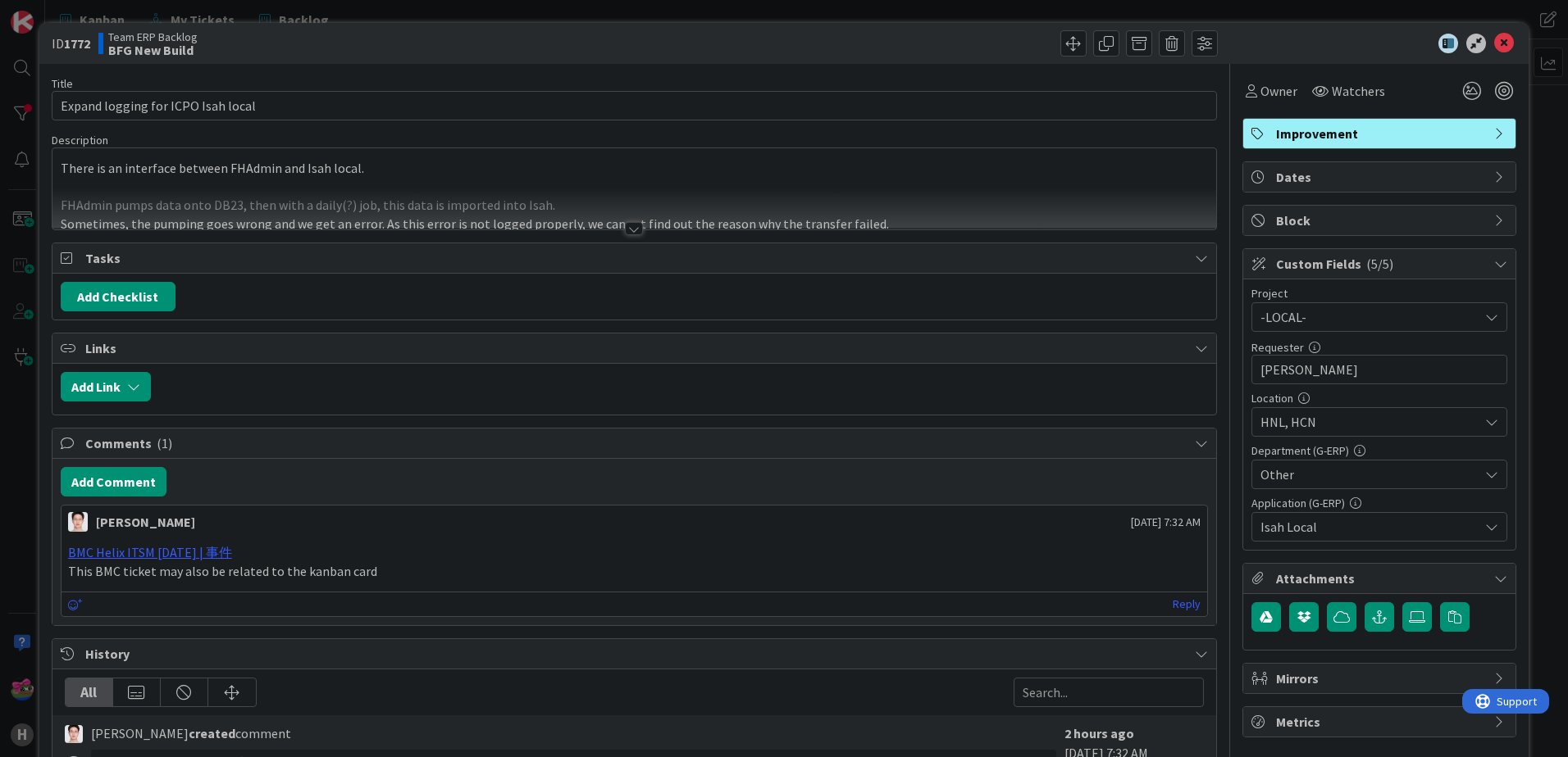
click at [625, 234] on div at bounding box center [633, 229] width 18 height 13
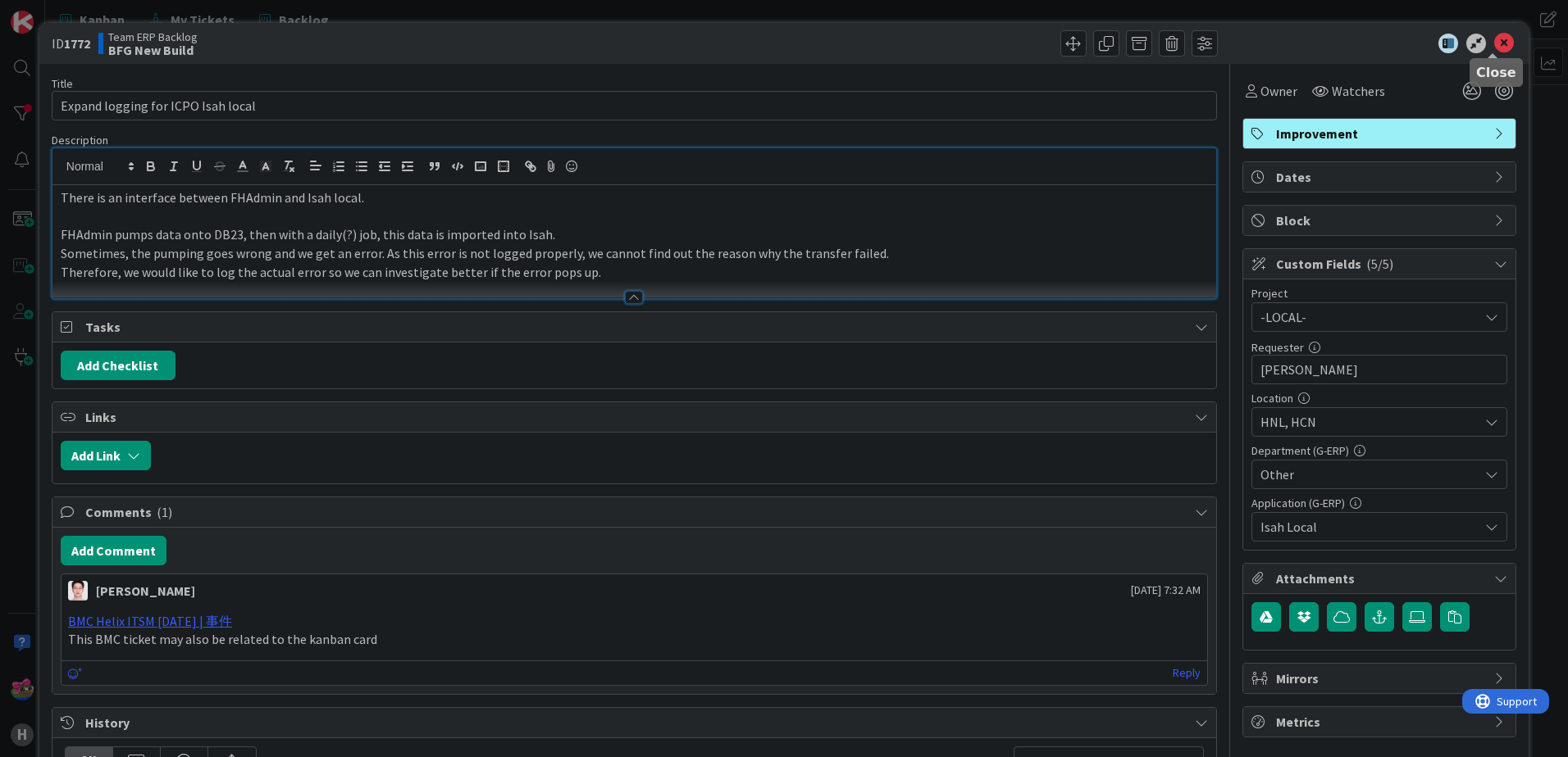
click at [1494, 40] on icon at bounding box center [1503, 43] width 19 height 19
